Goal: Information Seeking & Learning: Check status

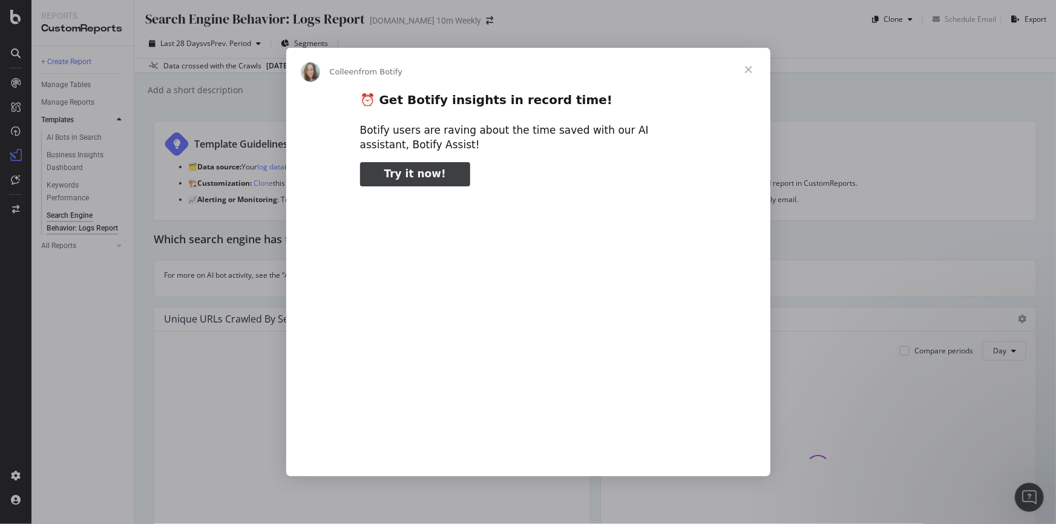
type input "156837"
click at [753, 61] on span "Close" at bounding box center [749, 70] width 44 height 44
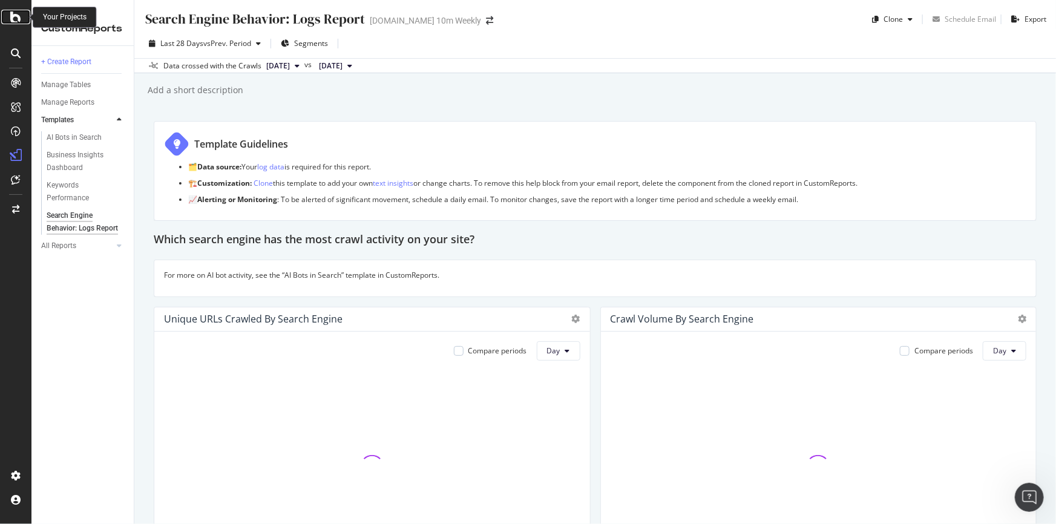
click at [12, 17] on icon at bounding box center [15, 17] width 11 height 15
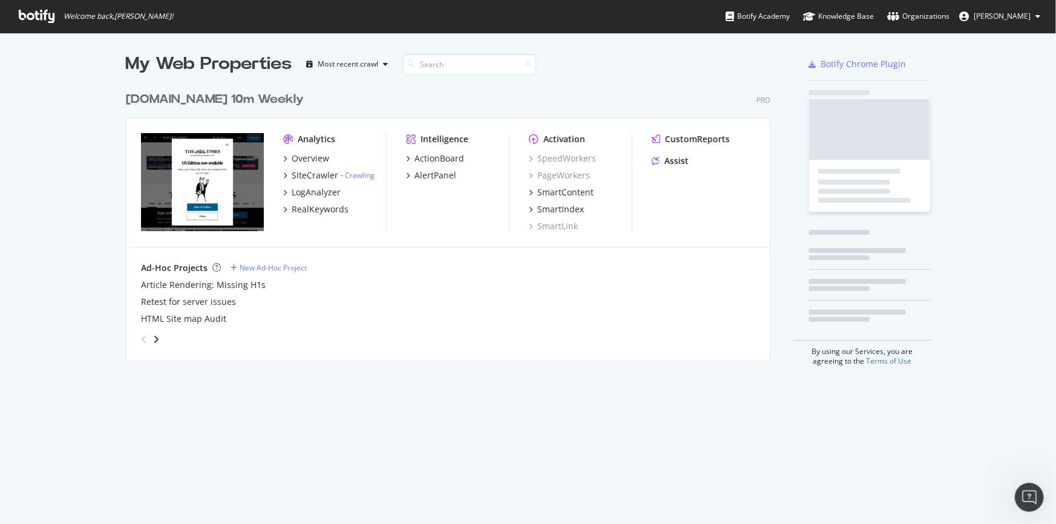
scroll to position [515, 1039]
click at [293, 159] on div "Overview" at bounding box center [311, 158] width 38 height 12
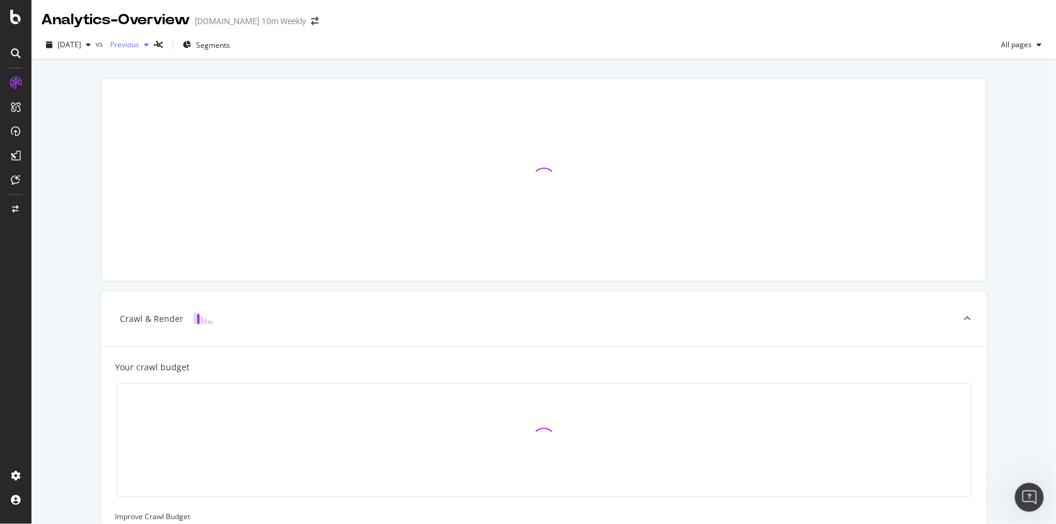
click at [154, 39] on div "Previous" at bounding box center [129, 45] width 48 height 18
click at [91, 44] on icon "button" at bounding box center [88, 44] width 5 height 7
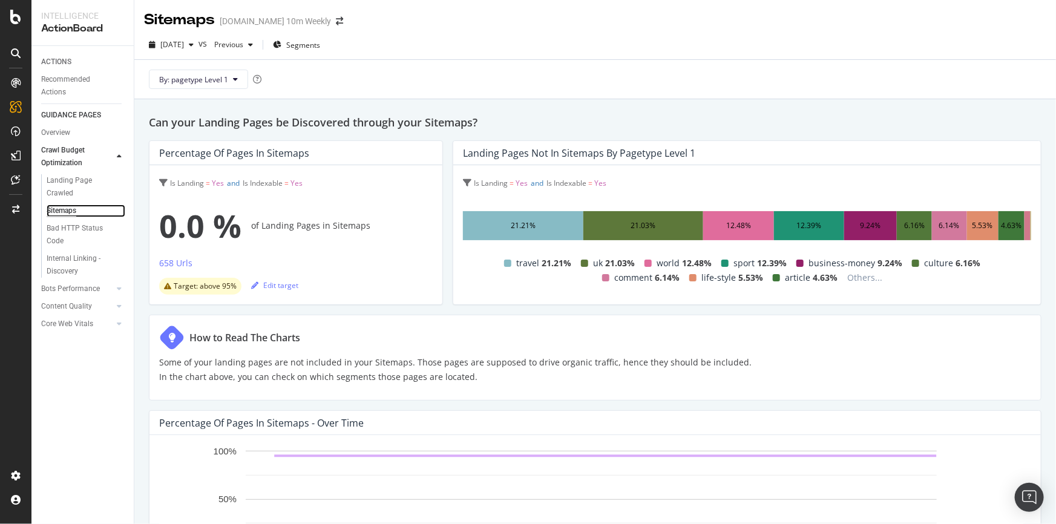
click at [79, 210] on link "Sitemaps" at bounding box center [86, 210] width 79 height 13
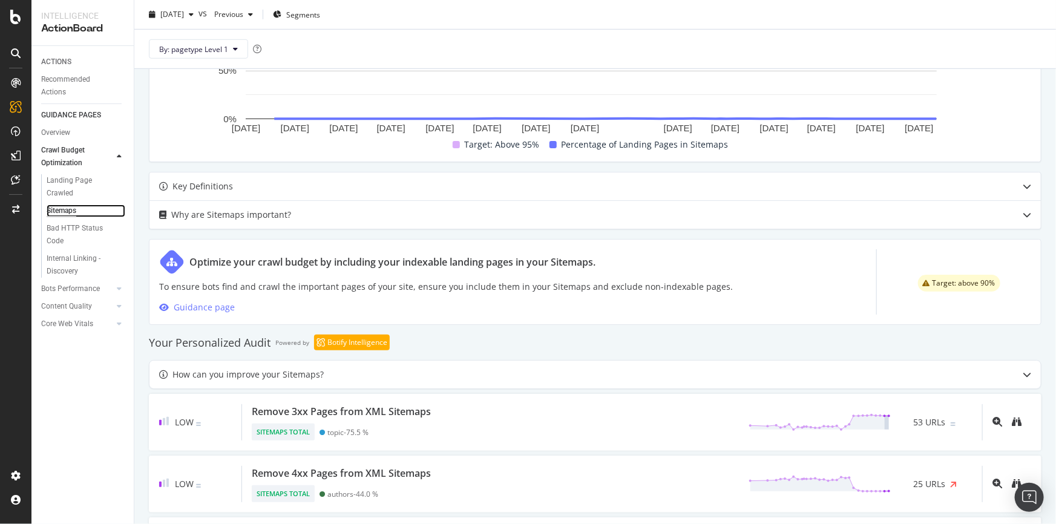
scroll to position [453, 0]
